Goal: Navigation & Orientation: Find specific page/section

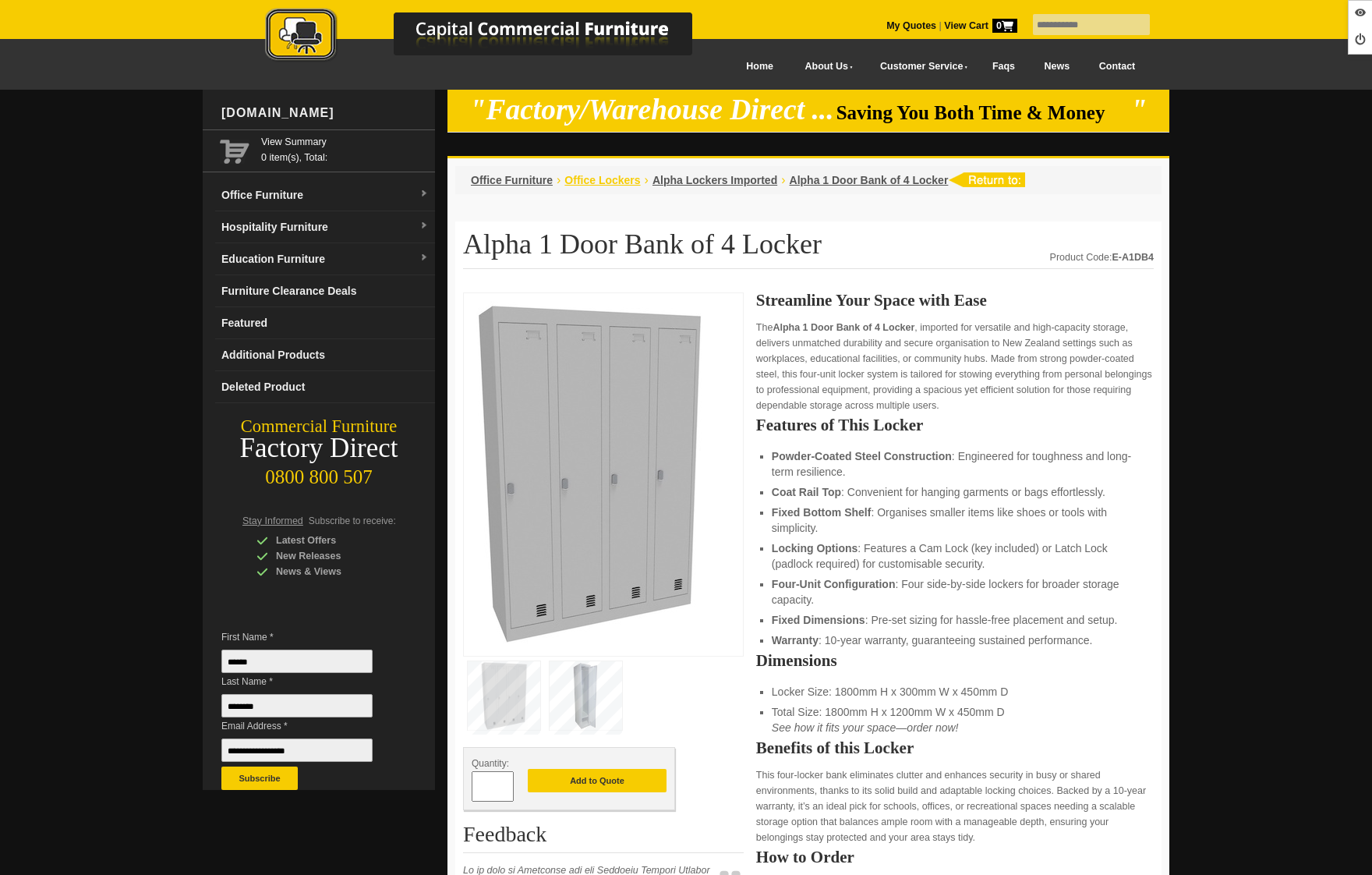
click at [593, 178] on span "Office Lockers" at bounding box center [602, 180] width 75 height 13
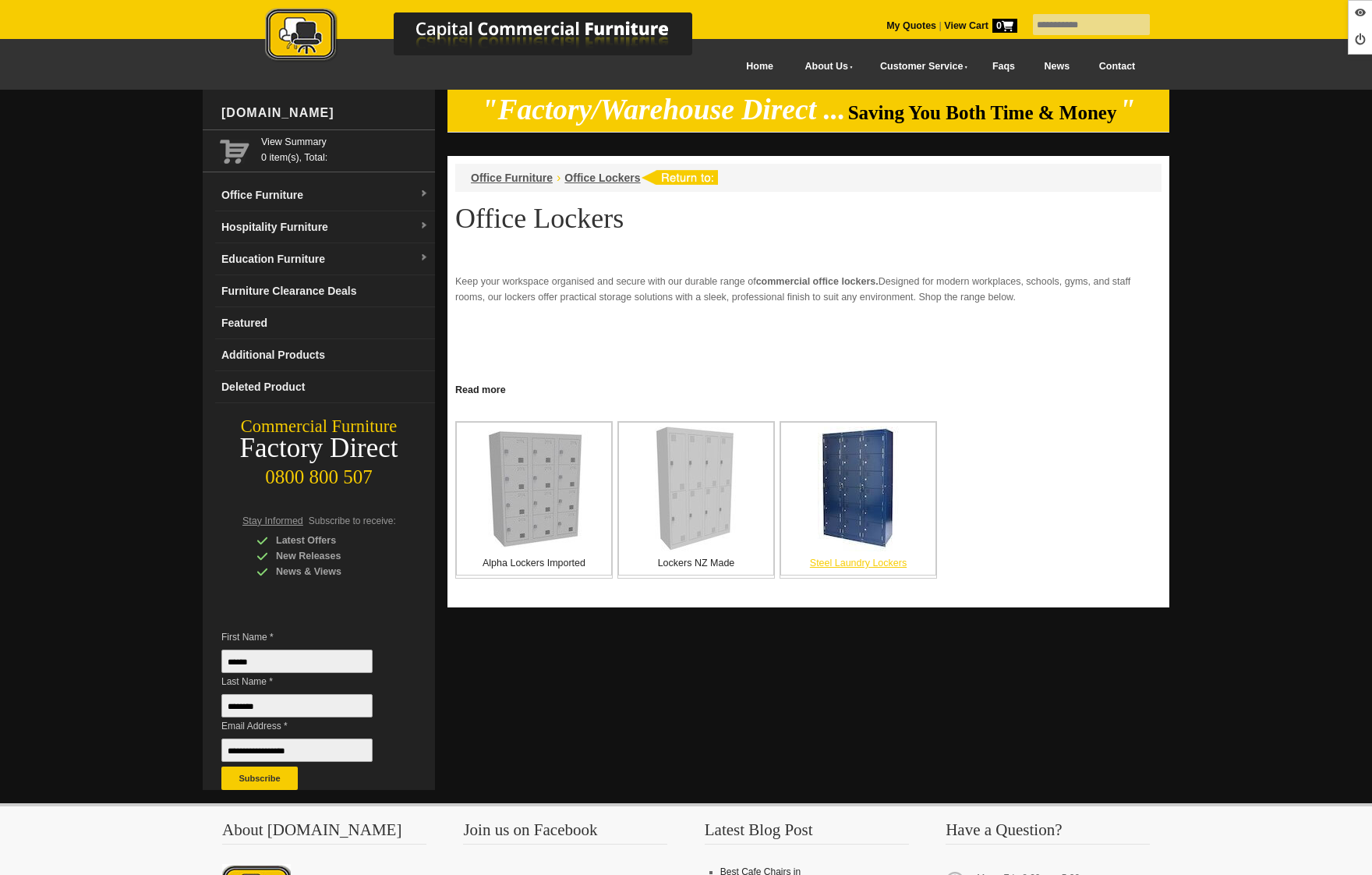
click at [835, 499] on img at bounding box center [858, 489] width 81 height 125
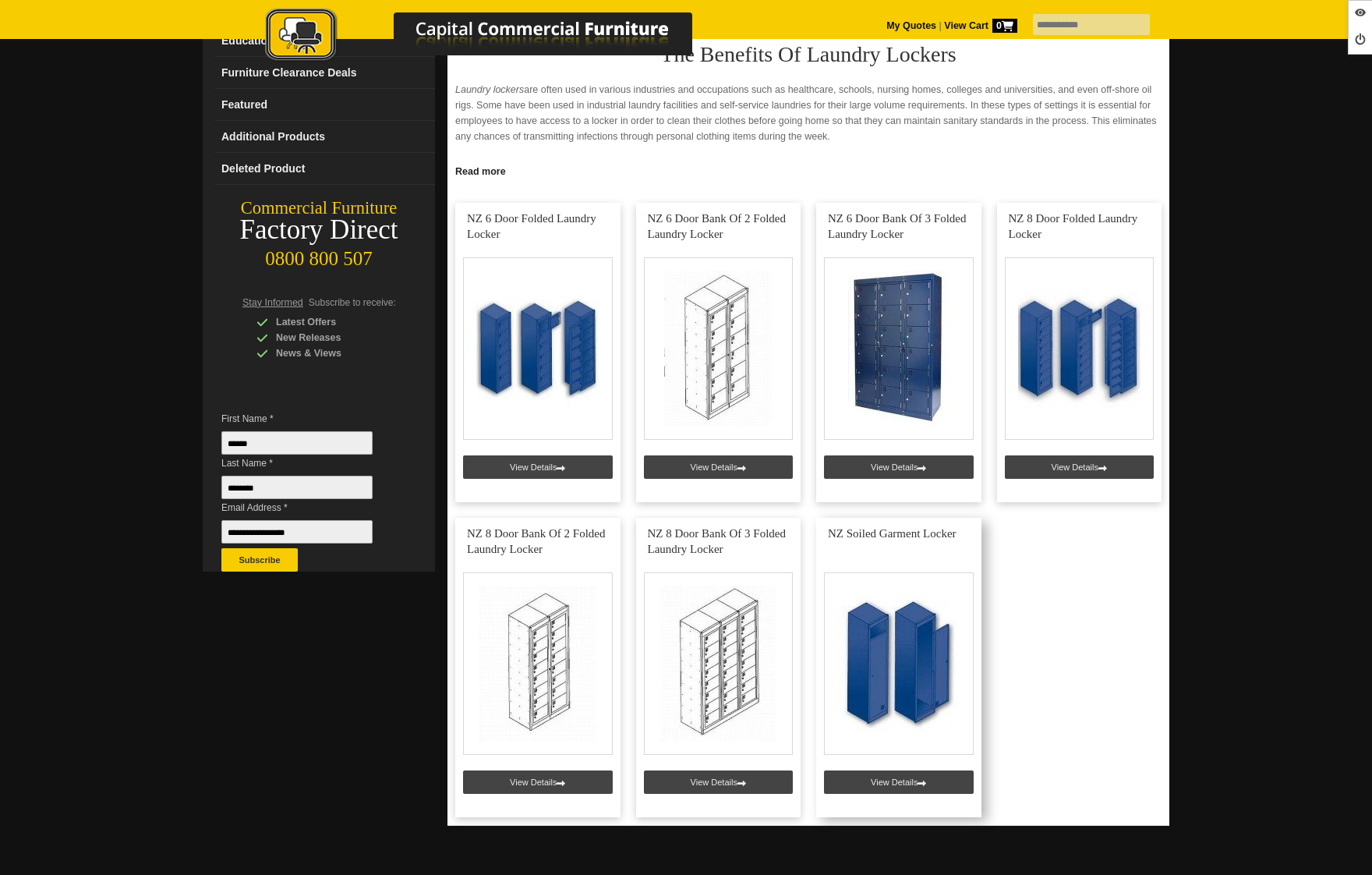
scroll to position [216, 0]
